Goal: Check status: Check status

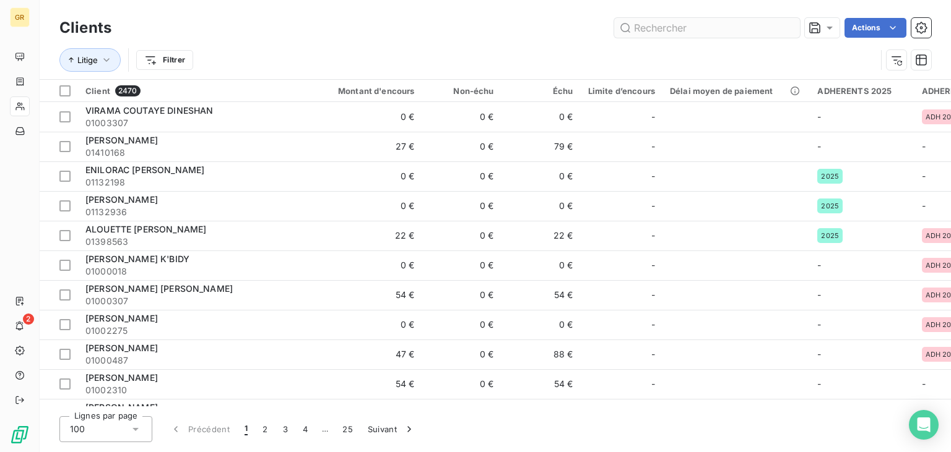
click at [675, 31] on input "text" at bounding box center [707, 28] width 186 height 20
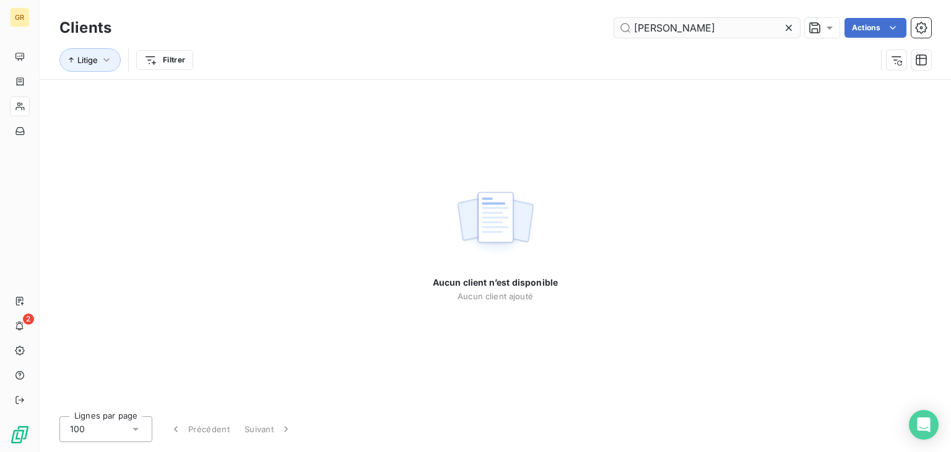
drag, startPoint x: 709, startPoint y: 26, endPoint x: 391, endPoint y: -53, distance: 328.3
click at [614, 18] on input "[PERSON_NAME]" at bounding box center [707, 28] width 186 height 20
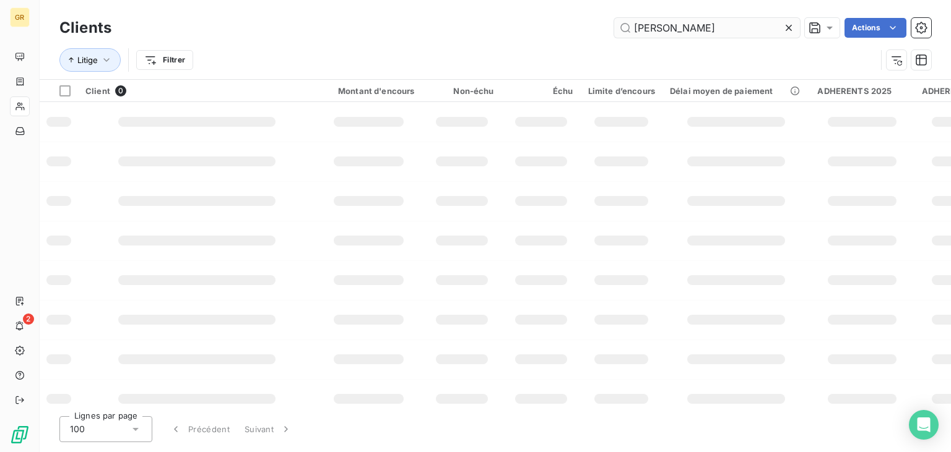
click at [727, 33] on input "[PERSON_NAME]" at bounding box center [707, 28] width 186 height 20
drag, startPoint x: 727, startPoint y: 33, endPoint x: 492, endPoint y: 22, distance: 234.8
click at [614, 28] on input "[PERSON_NAME]" at bounding box center [707, 28] width 186 height 20
type input "[PERSON_NAME]"
click at [112, 59] on icon "button" at bounding box center [106, 60] width 12 height 12
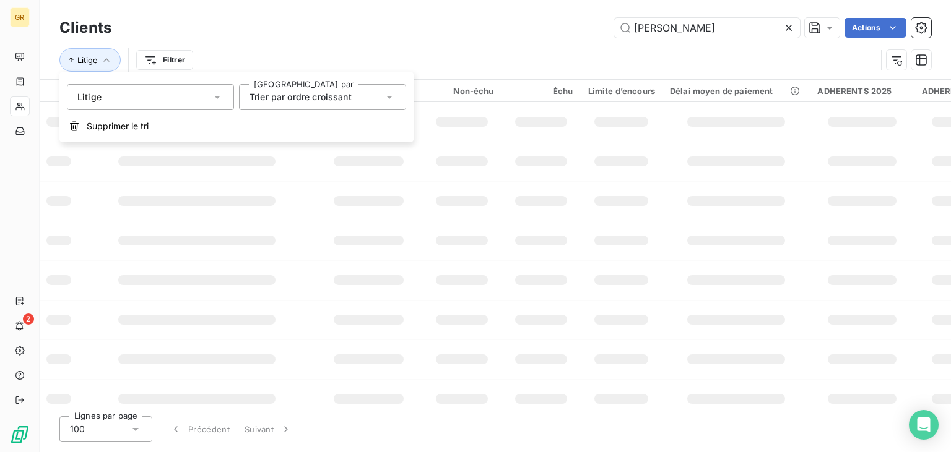
click at [100, 101] on span "Litige" at bounding box center [89, 97] width 24 height 12
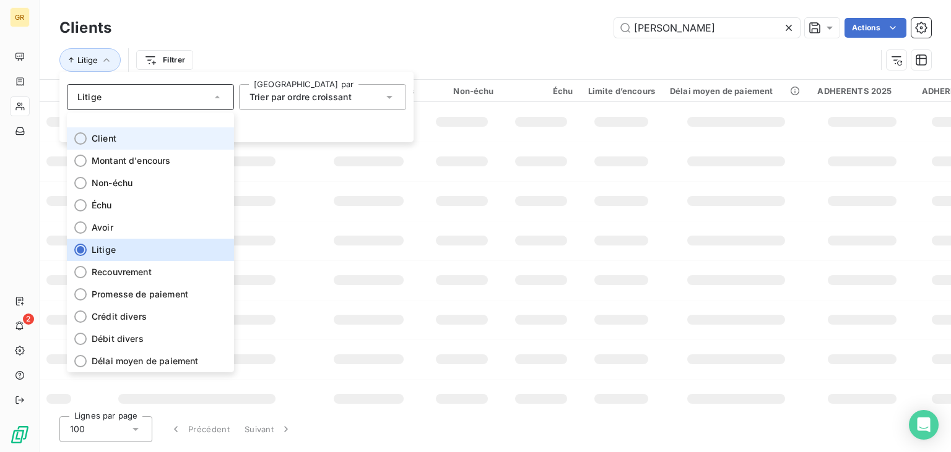
click at [108, 134] on span "Client" at bounding box center [104, 138] width 25 height 12
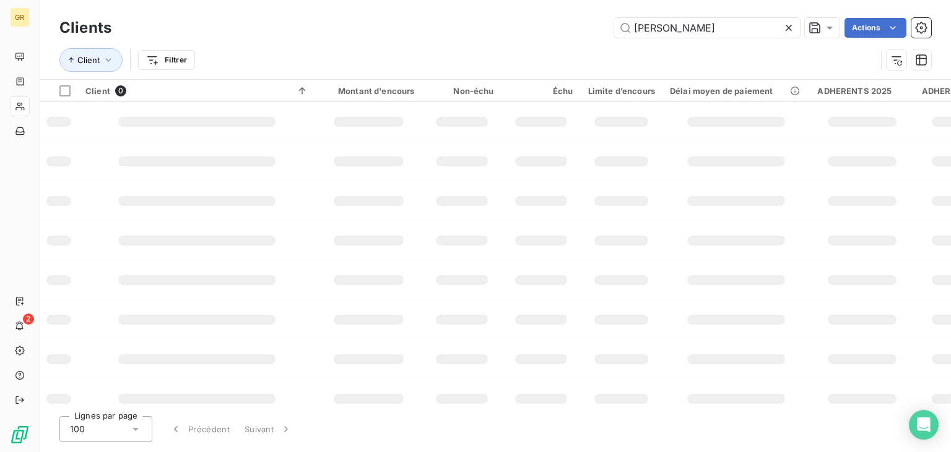
click at [306, 28] on div "[PERSON_NAME] Actions" at bounding box center [528, 28] width 805 height 20
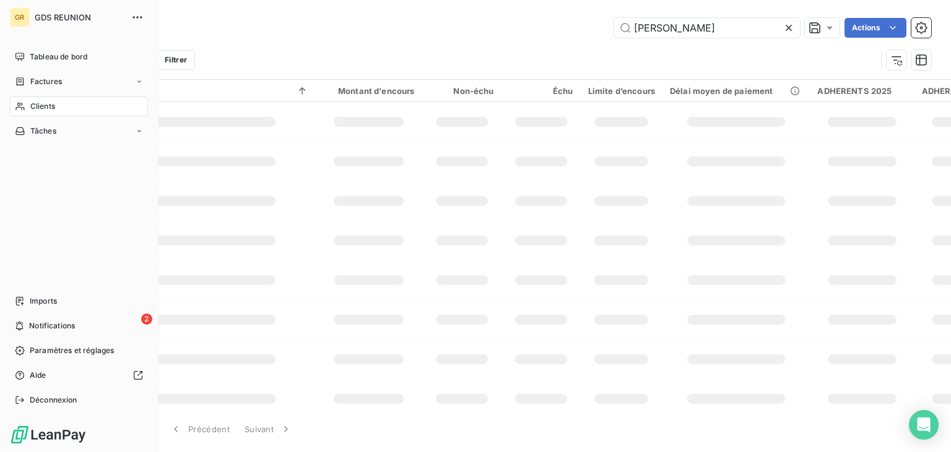
click at [21, 108] on icon at bounding box center [19, 107] width 9 height 8
click at [34, 108] on span "Clients" at bounding box center [42, 106] width 25 height 11
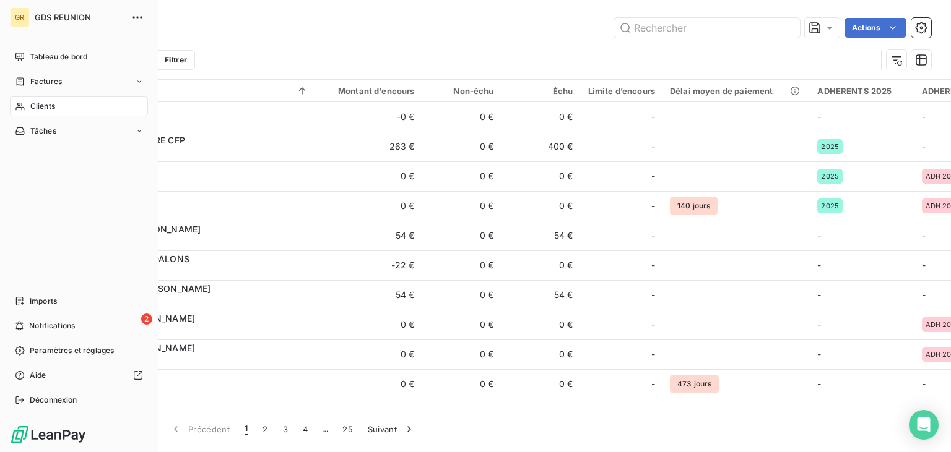
click at [51, 108] on span "Clients" at bounding box center [42, 106] width 25 height 11
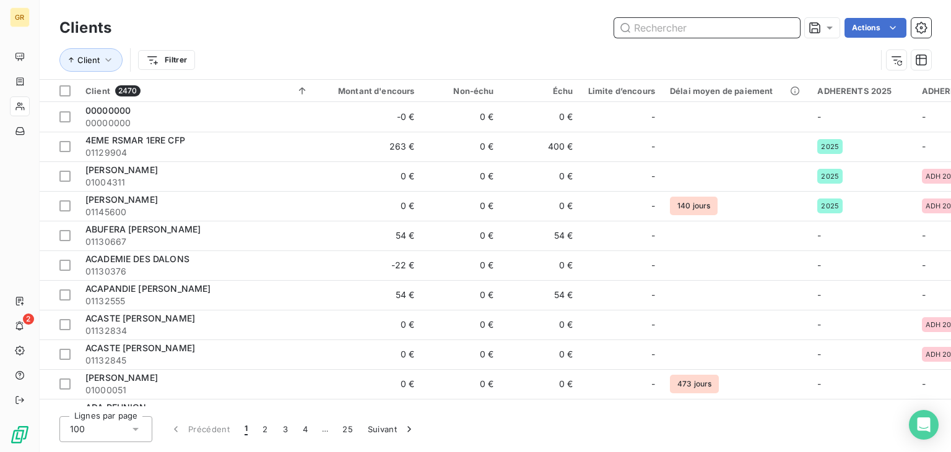
click at [707, 21] on input "text" at bounding box center [707, 28] width 186 height 20
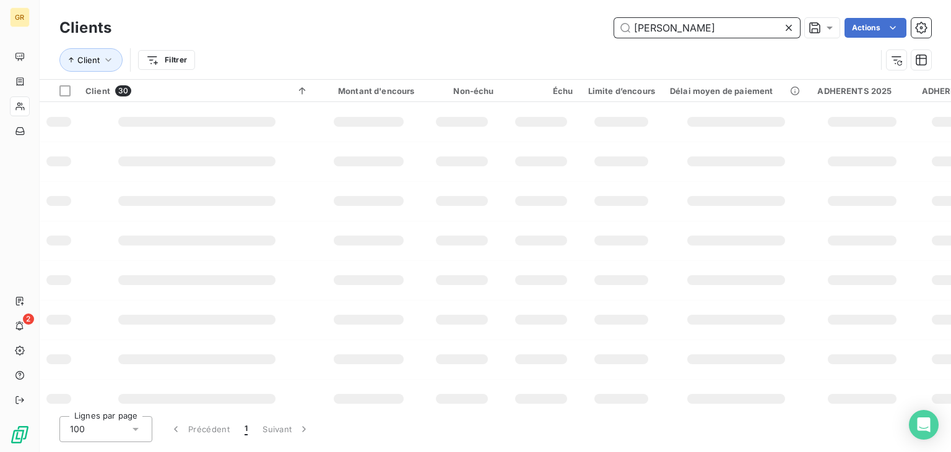
type input "[PERSON_NAME]"
click at [720, 27] on input "[PERSON_NAME]" at bounding box center [707, 28] width 186 height 20
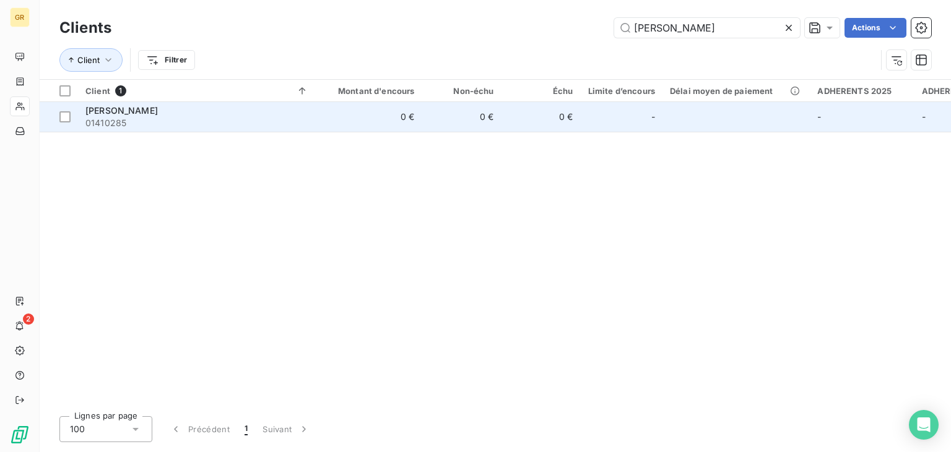
click at [121, 113] on span "PICARD Hugo" at bounding box center [121, 110] width 72 height 11
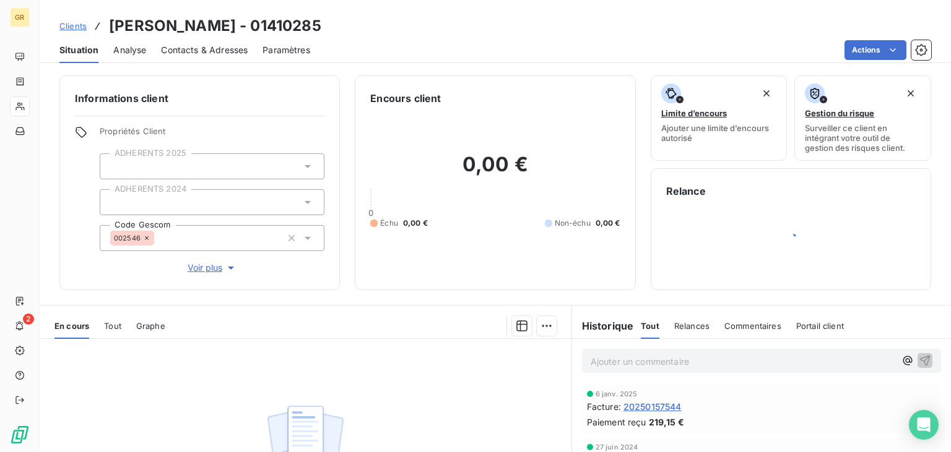
scroll to position [162, 0]
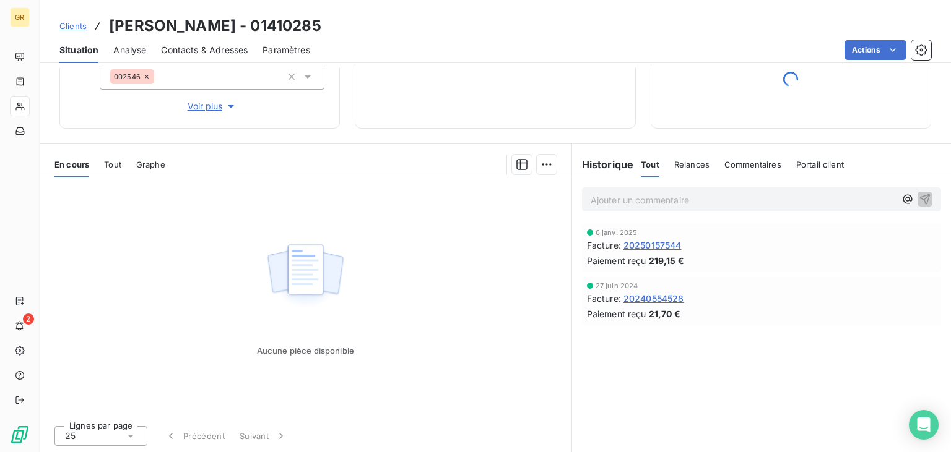
click at [650, 254] on div "6 janv. 2025 Facture : 20250157544 Paiement reçu 219,15 €" at bounding box center [761, 248] width 349 height 38
click at [655, 241] on span "20250157544" at bounding box center [652, 245] width 58 height 13
click at [660, 248] on span "20250157544" at bounding box center [652, 245] width 58 height 13
